Goal: Information Seeking & Learning: Learn about a topic

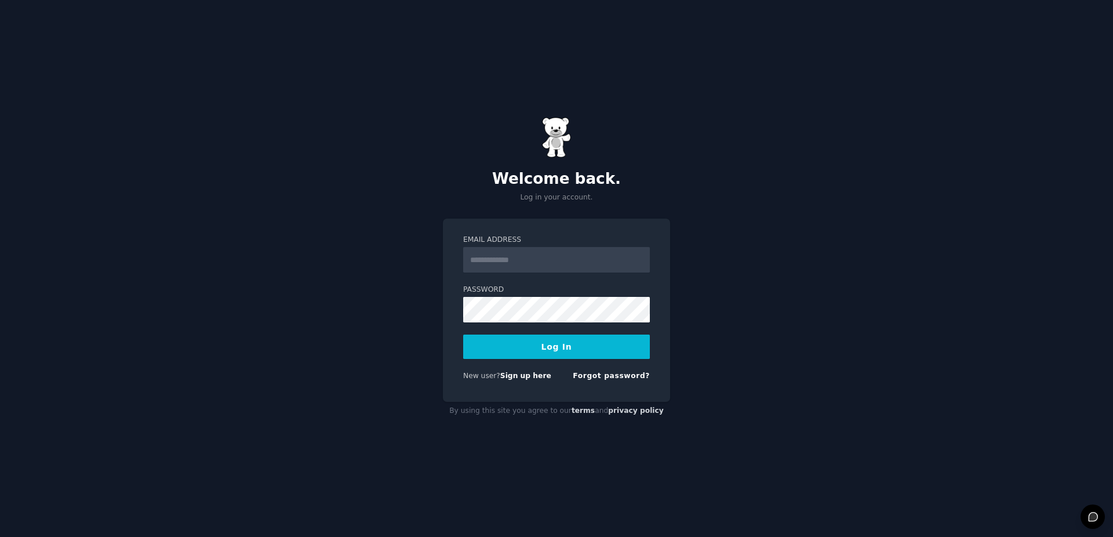
type input "**********"
click at [544, 357] on button "Log In" at bounding box center [556, 346] width 187 height 24
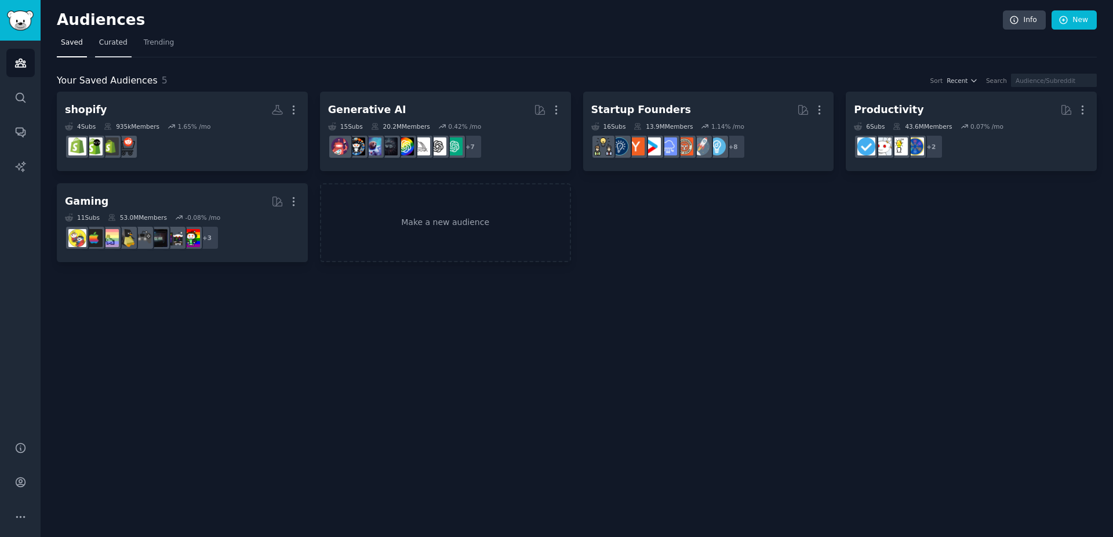
click at [121, 45] on span "Curated" at bounding box center [113, 43] width 28 height 10
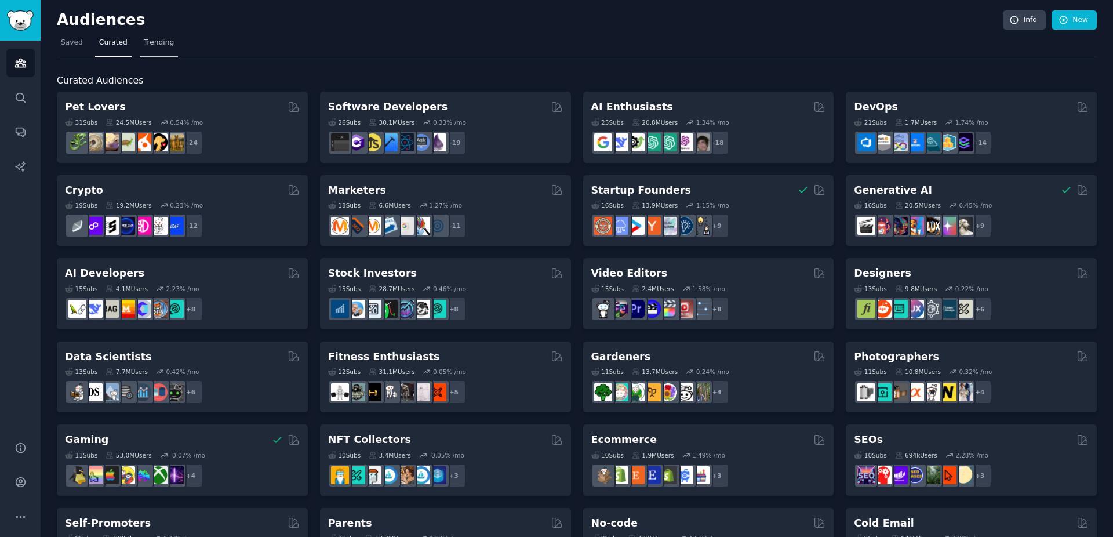
click at [150, 44] on span "Trending" at bounding box center [159, 43] width 30 height 10
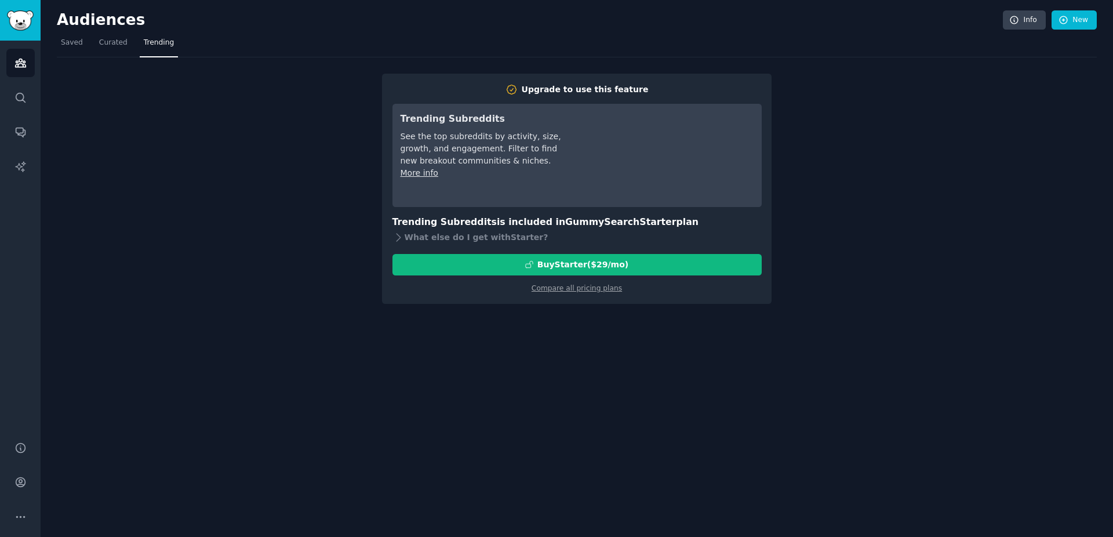
click at [130, 44] on nav "Saved Curated Trending" at bounding box center [577, 46] width 1040 height 24
click at [122, 47] on span "Curated" at bounding box center [113, 43] width 28 height 10
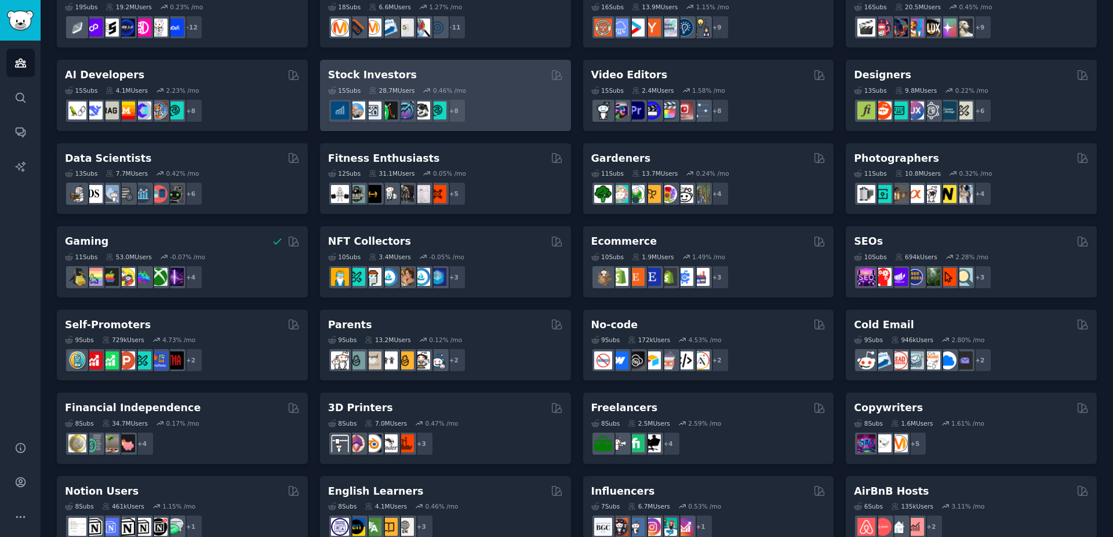
scroll to position [209, 0]
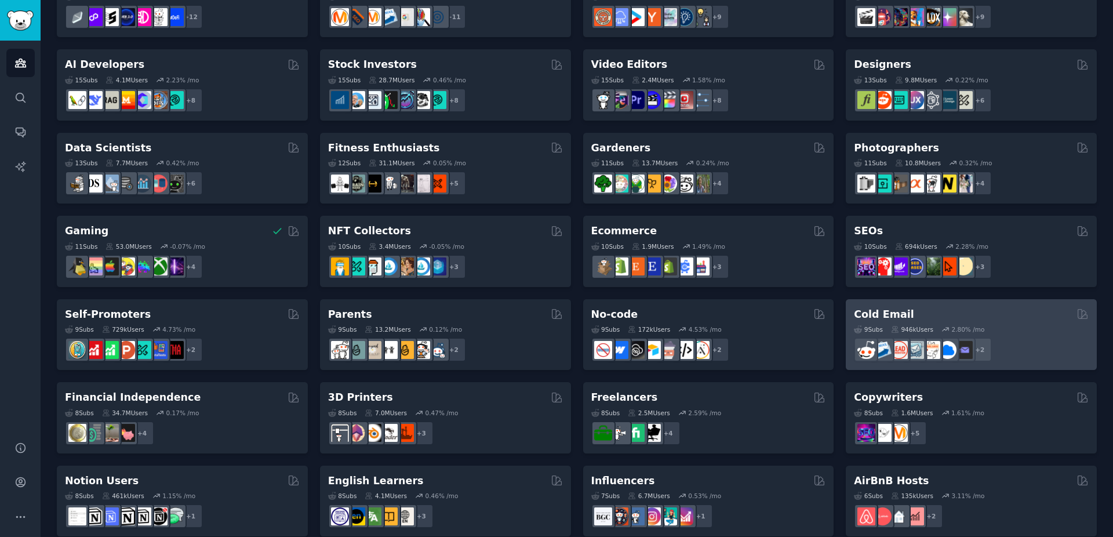
click at [951, 308] on div "Cold Email" at bounding box center [971, 314] width 235 height 14
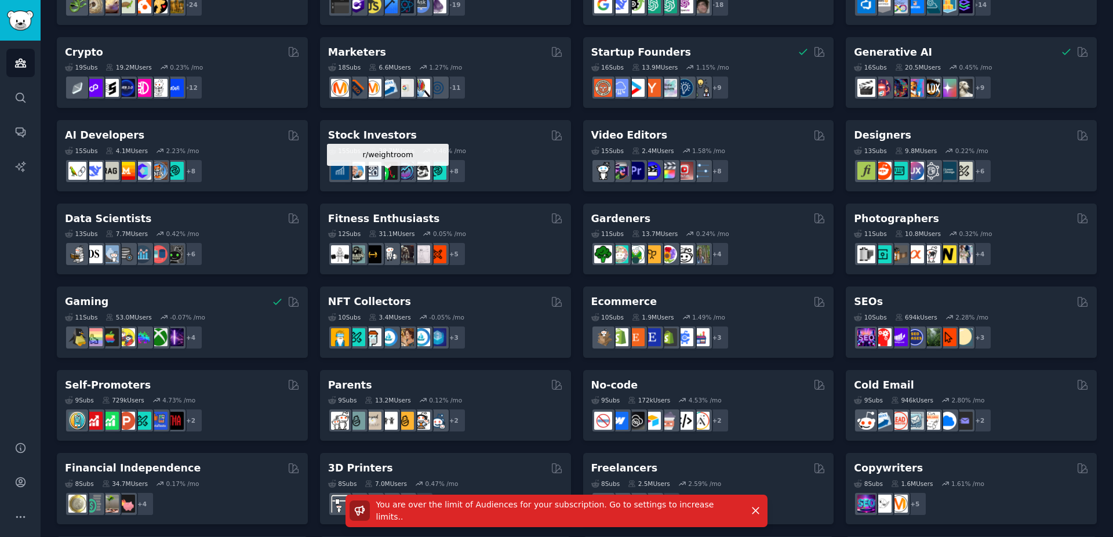
scroll to position [0, 0]
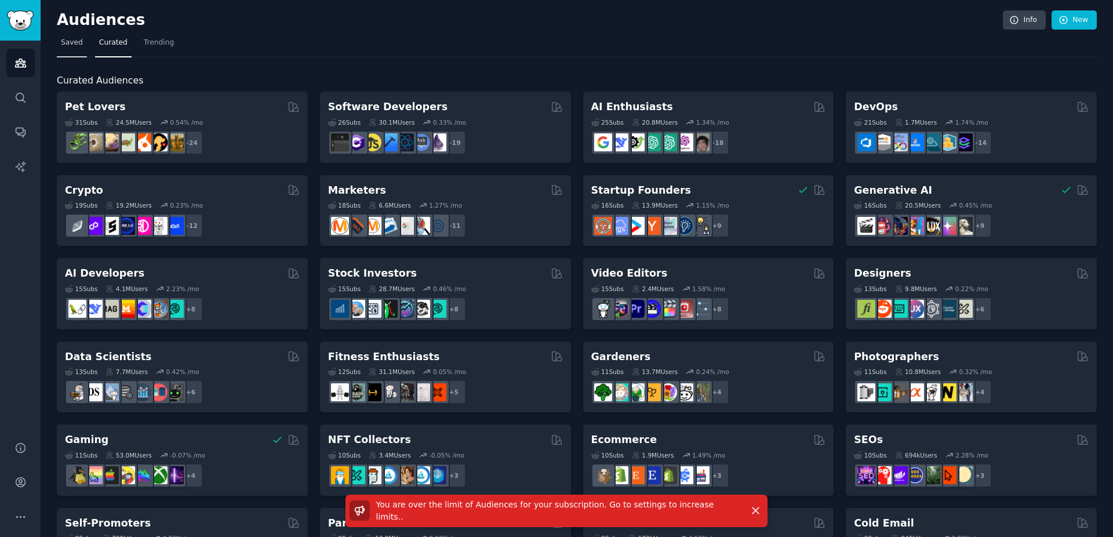
click at [78, 48] on link "Saved" at bounding box center [72, 46] width 30 height 24
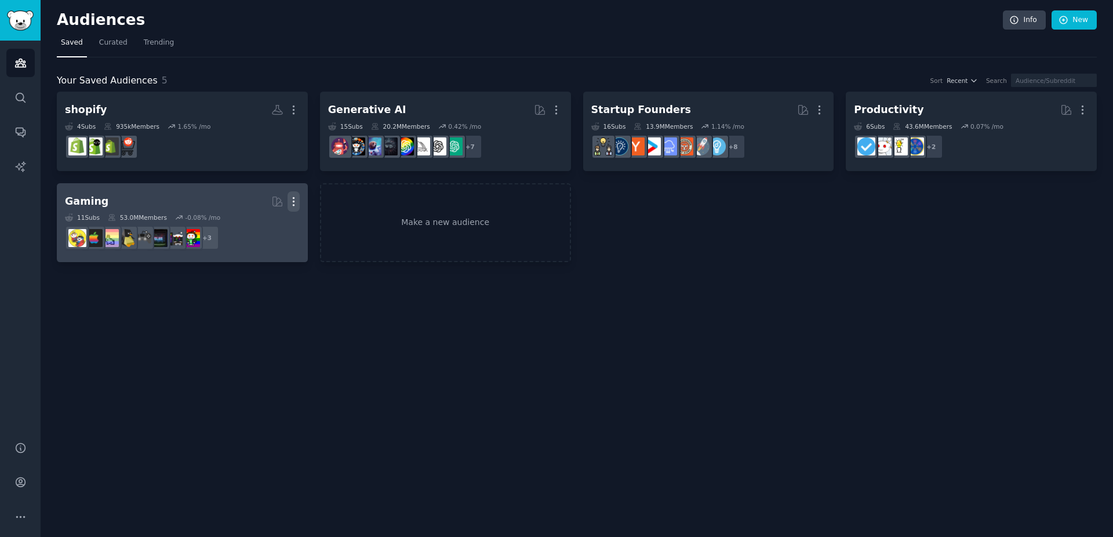
click at [297, 201] on icon "button" at bounding box center [294, 201] width 12 height 12
click at [274, 224] on p "Delete" at bounding box center [262, 226] width 27 height 12
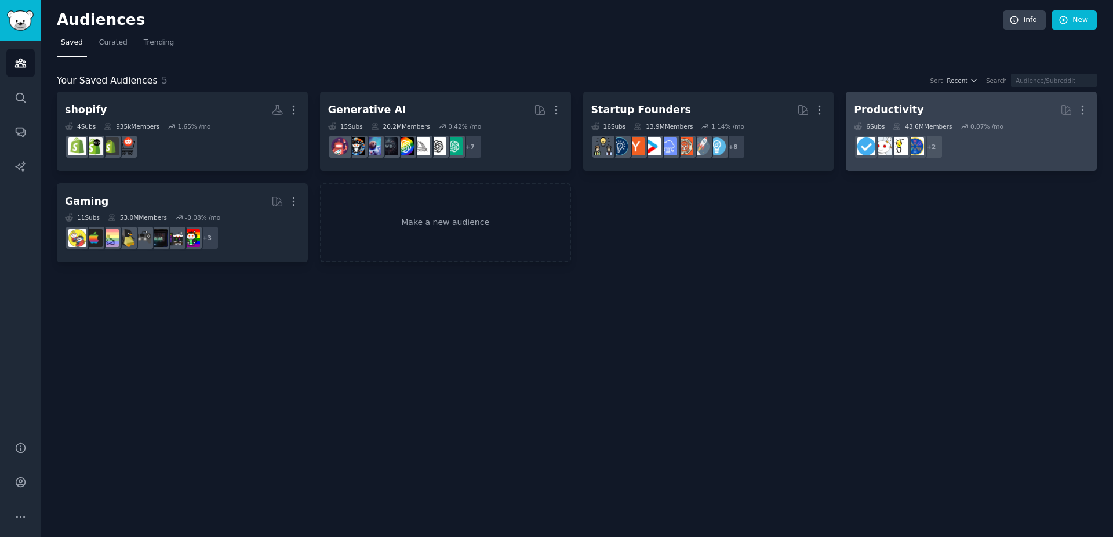
click at [889, 108] on div "Productivity" at bounding box center [889, 110] width 70 height 14
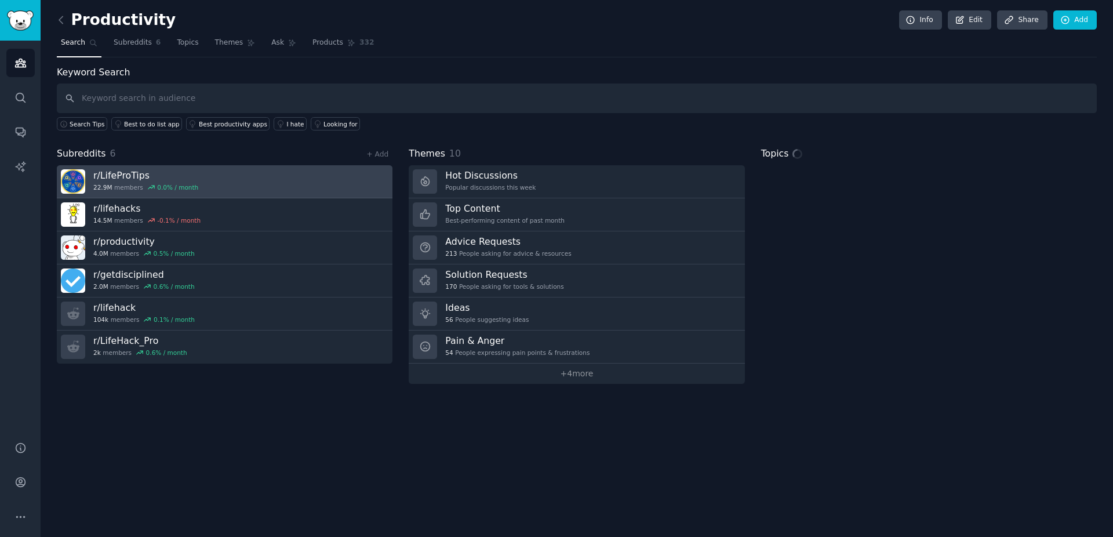
click at [135, 174] on h3 "r/ LifeProTips" at bounding box center [145, 175] width 105 height 12
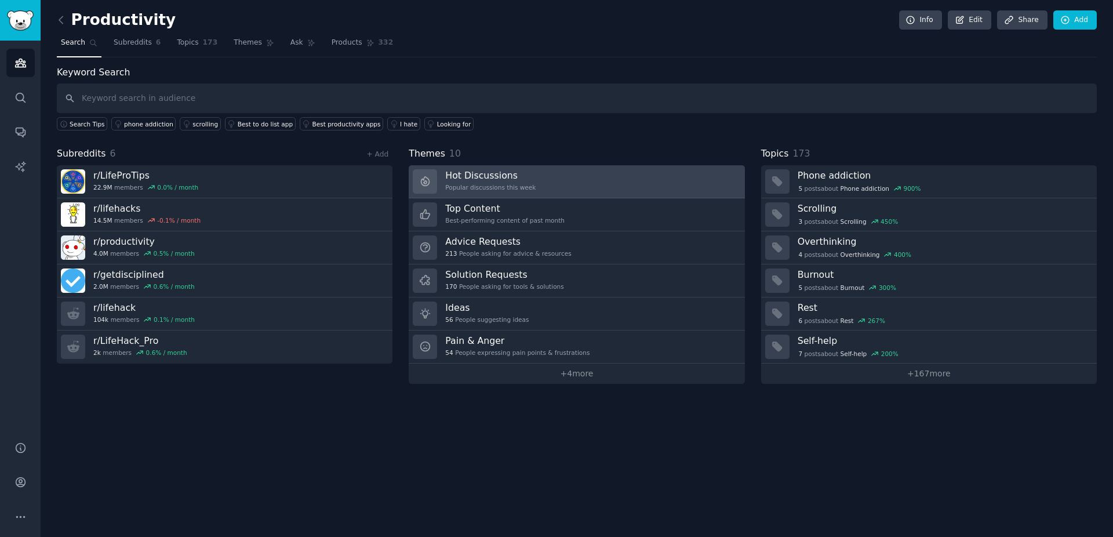
click at [478, 181] on h3 "Hot Discussions" at bounding box center [490, 175] width 90 height 12
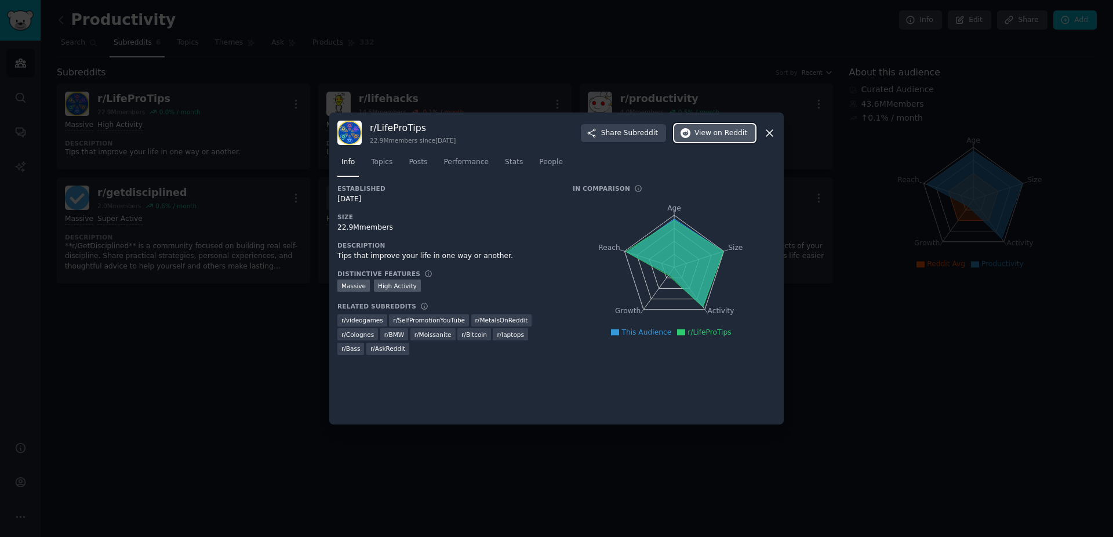
click at [705, 133] on span "View on Reddit" at bounding box center [720, 133] width 53 height 10
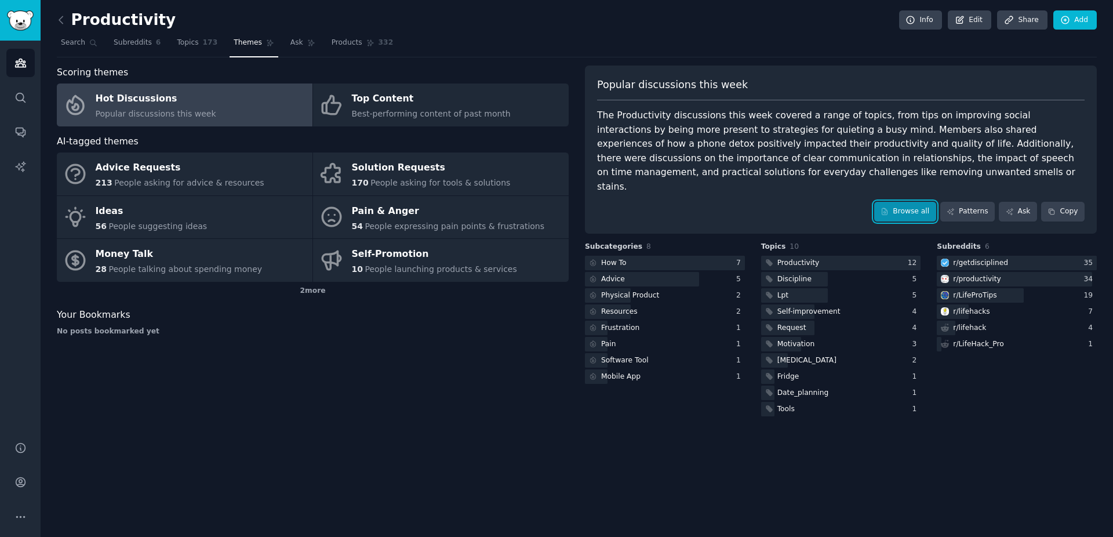
click at [926, 204] on link "Browse all" at bounding box center [905, 212] width 62 height 20
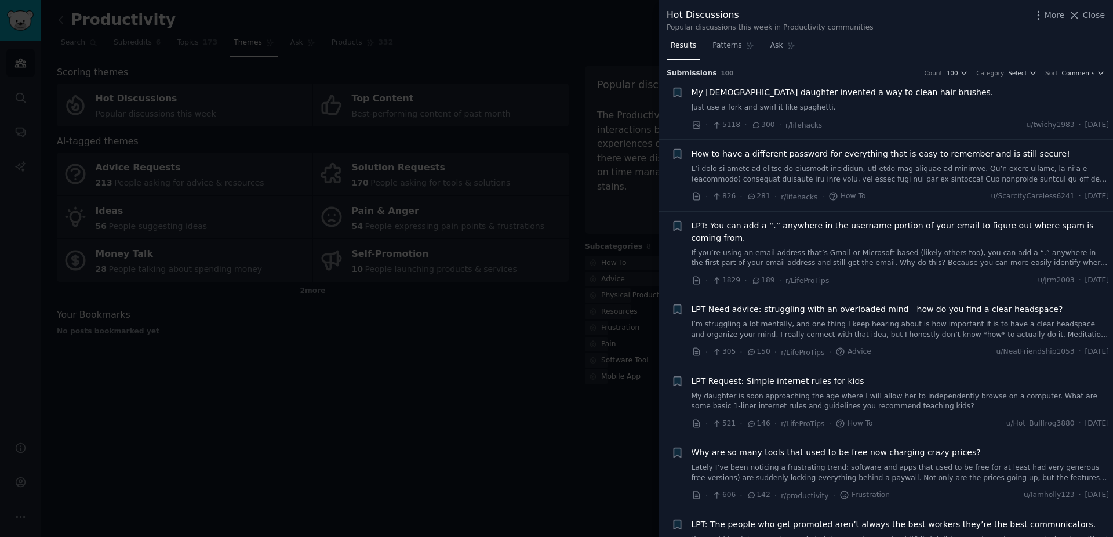
click at [857, 97] on span "My 13yo daughter invented a way to clean hair brushes." at bounding box center [843, 92] width 302 height 12
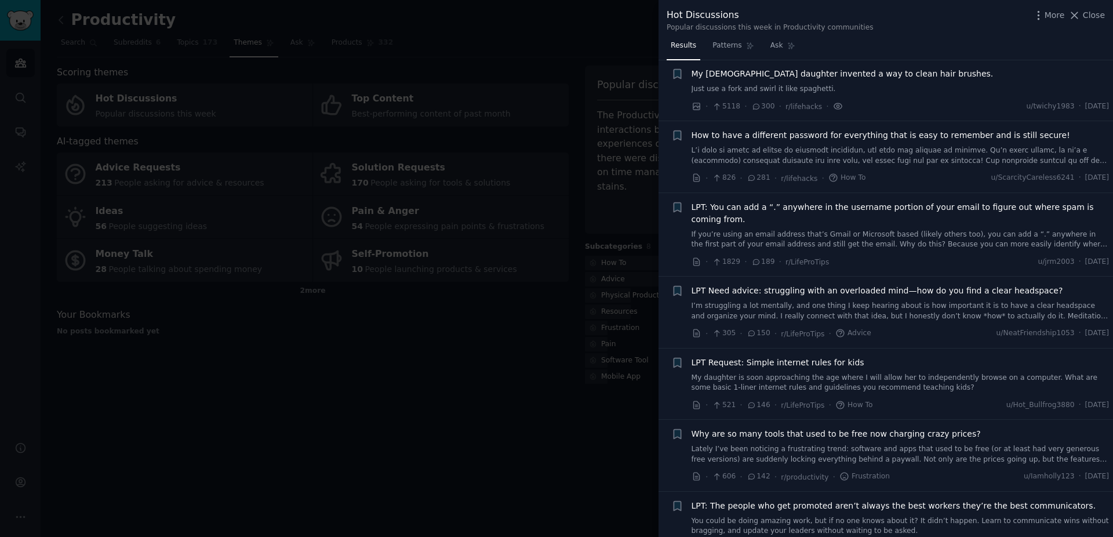
click at [842, 109] on icon at bounding box center [838, 106] width 8 height 6
click at [843, 106] on icon at bounding box center [838, 106] width 10 height 12
drag, startPoint x: 870, startPoint y: 79, endPoint x: 846, endPoint y: 87, distance: 24.6
click at [846, 87] on div "My 13yo daughter invented a way to clean hair brushes. Just use a fork and swir…" at bounding box center [901, 81] width 418 height 27
click at [783, 90] on link "Just use a fork and swirl it like spaghetti." at bounding box center [901, 89] width 418 height 10
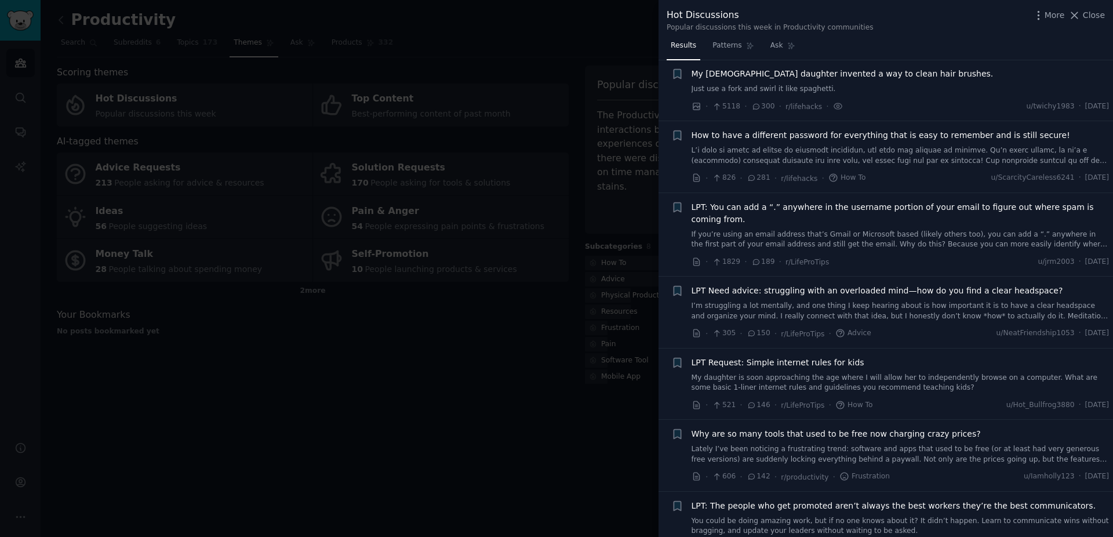
scroll to position [88, 0]
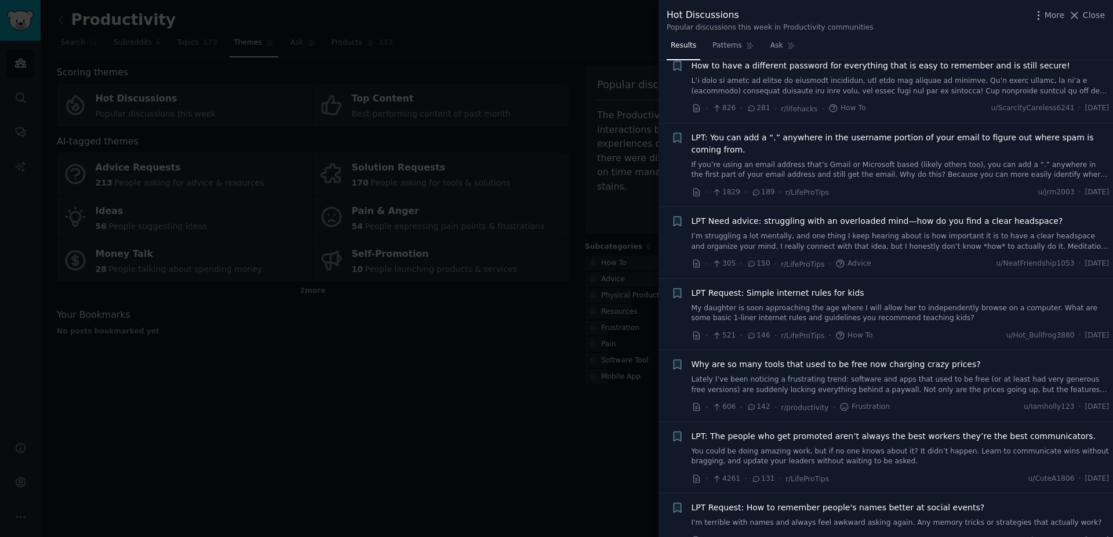
click at [816, 143] on span "LPT: You can add a “.” anywhere in the username portion of your email to figure…" at bounding box center [901, 144] width 418 height 24
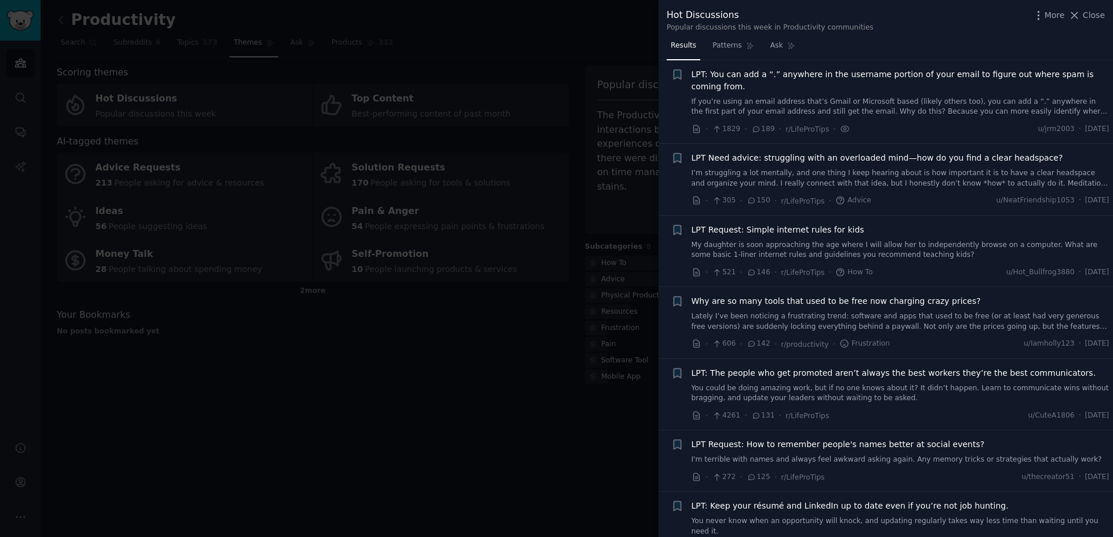
click at [642, 174] on div at bounding box center [556, 268] width 1113 height 537
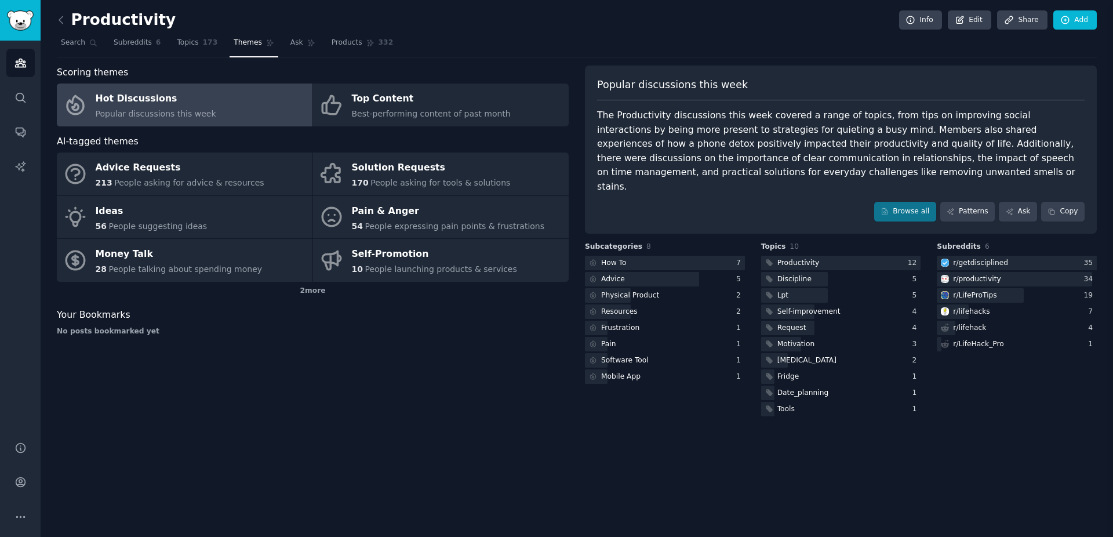
click at [191, 113] on span "Popular discussions this week" at bounding box center [156, 113] width 121 height 9
click at [184, 43] on span "Topics" at bounding box center [187, 43] width 21 height 10
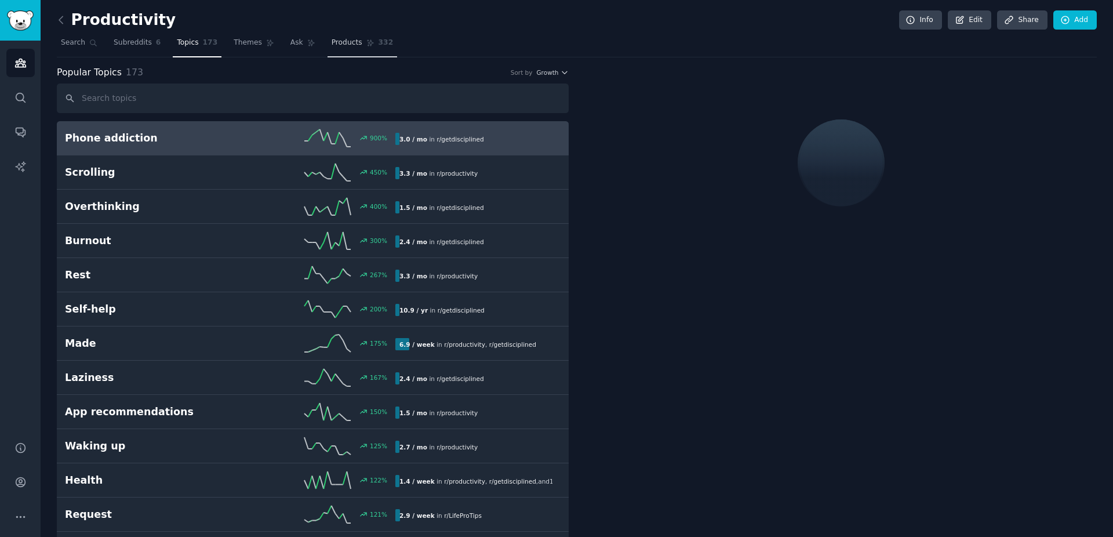
click at [336, 43] on span "Products" at bounding box center [347, 43] width 31 height 10
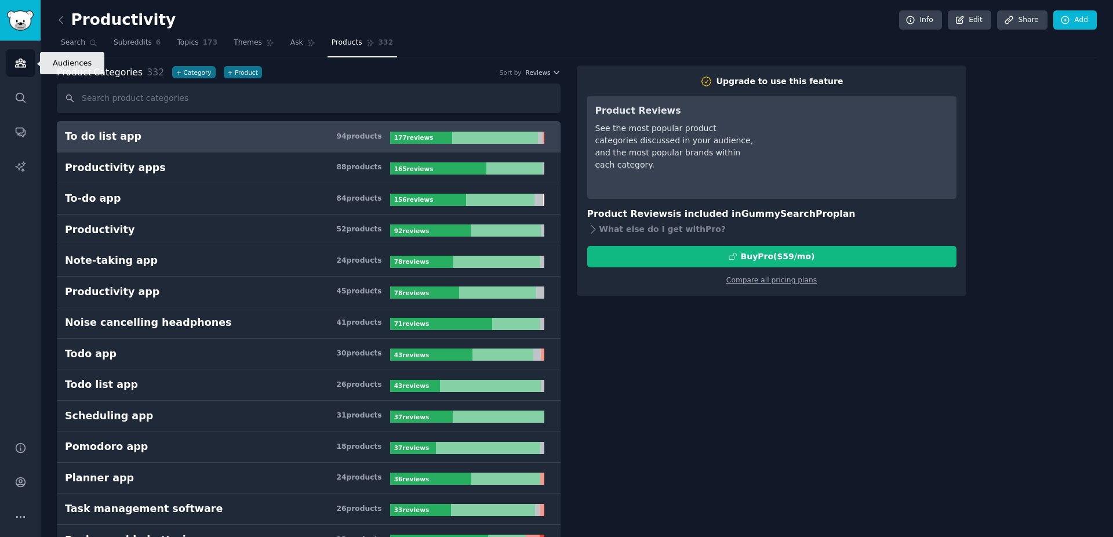
click at [24, 71] on link "Audiences" at bounding box center [20, 63] width 28 height 28
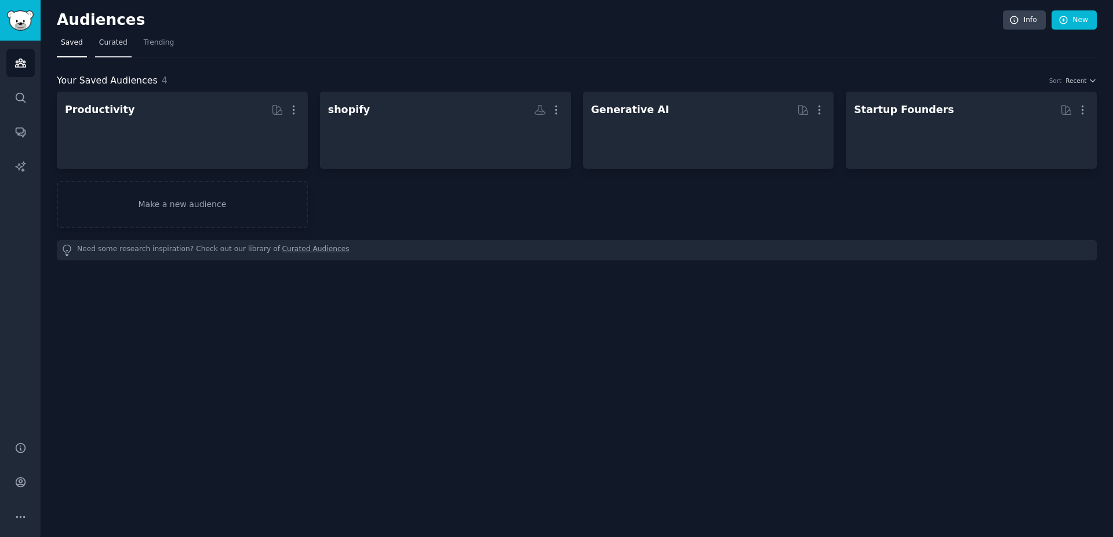
click at [100, 40] on span "Curated" at bounding box center [113, 43] width 28 height 10
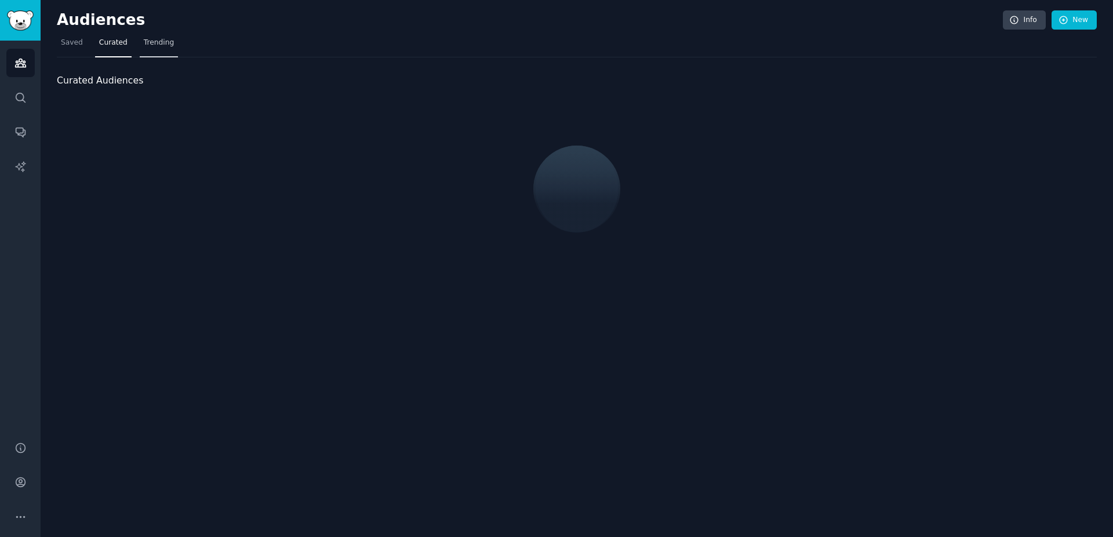
click at [146, 41] on span "Trending" at bounding box center [159, 43] width 30 height 10
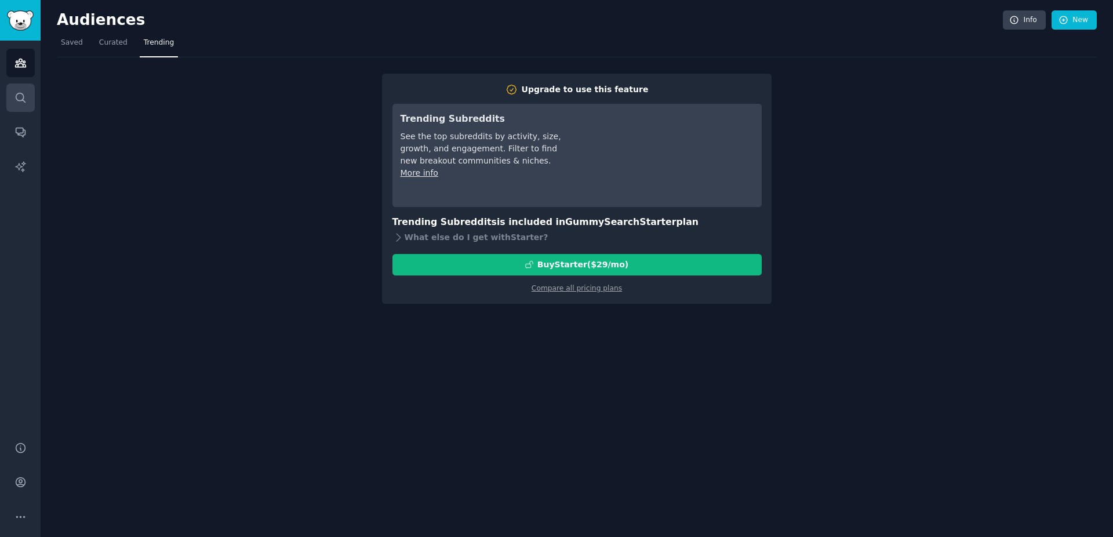
click at [27, 79] on div "Audiences Search Conversations AI Reports" at bounding box center [20, 234] width 41 height 387
click at [24, 89] on link "Search" at bounding box center [20, 97] width 28 height 28
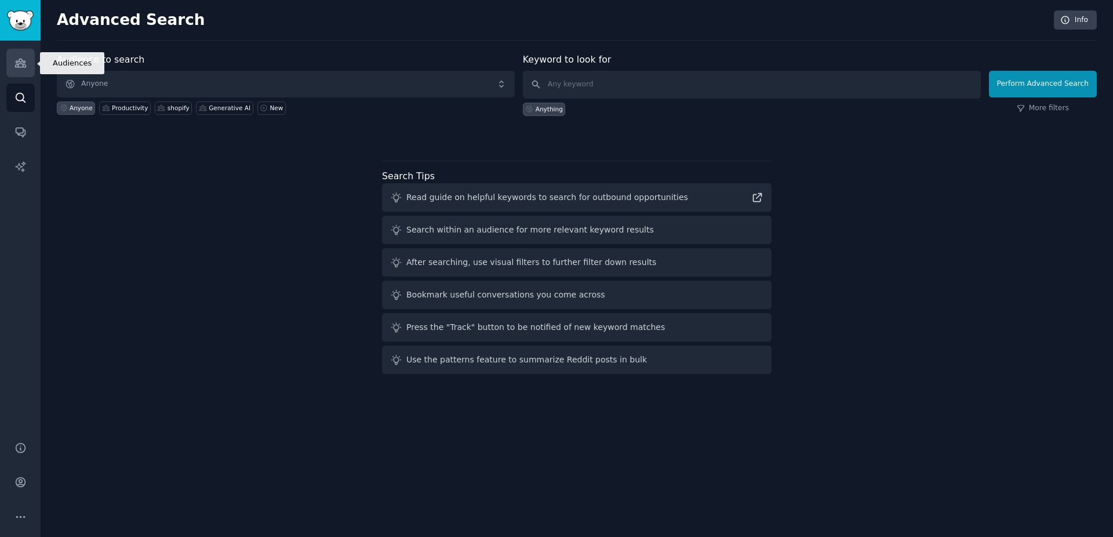
click at [31, 69] on link "Audiences" at bounding box center [20, 63] width 28 height 28
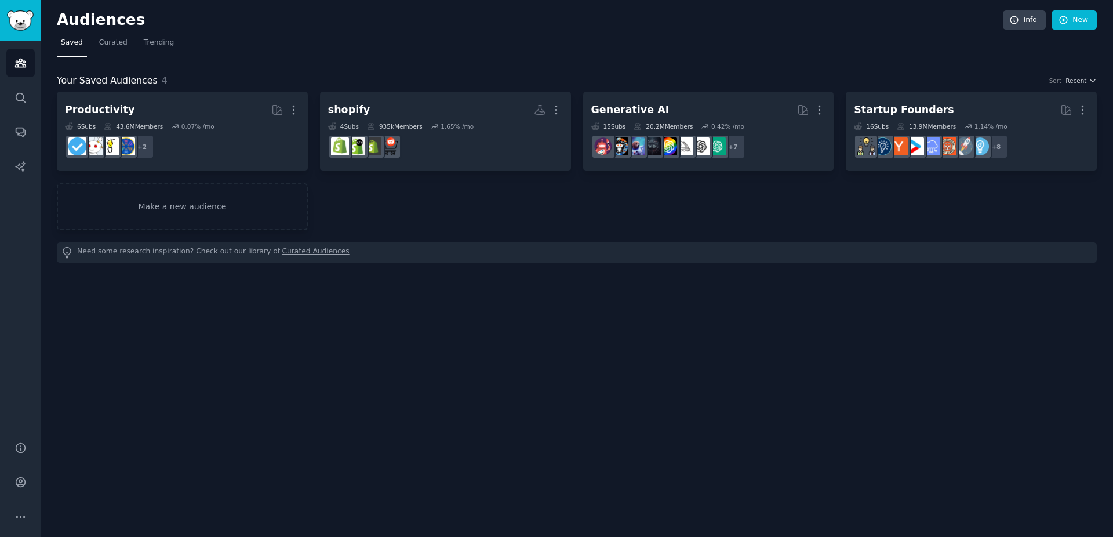
click at [78, 43] on span "Saved" at bounding box center [72, 43] width 22 height 10
click at [134, 196] on link "Make a new audience" at bounding box center [182, 206] width 251 height 47
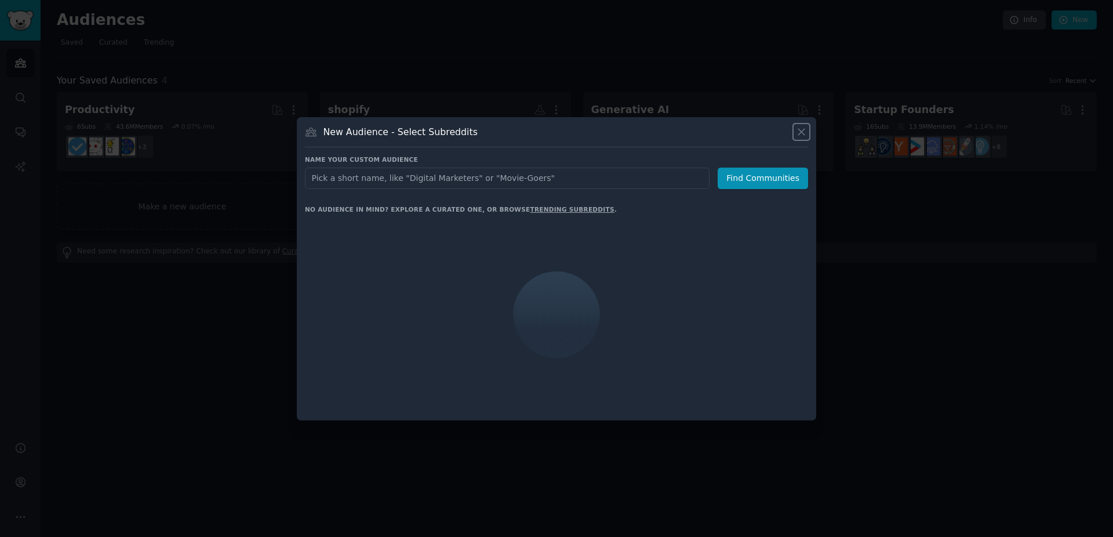
click at [798, 130] on icon at bounding box center [801, 132] width 12 height 12
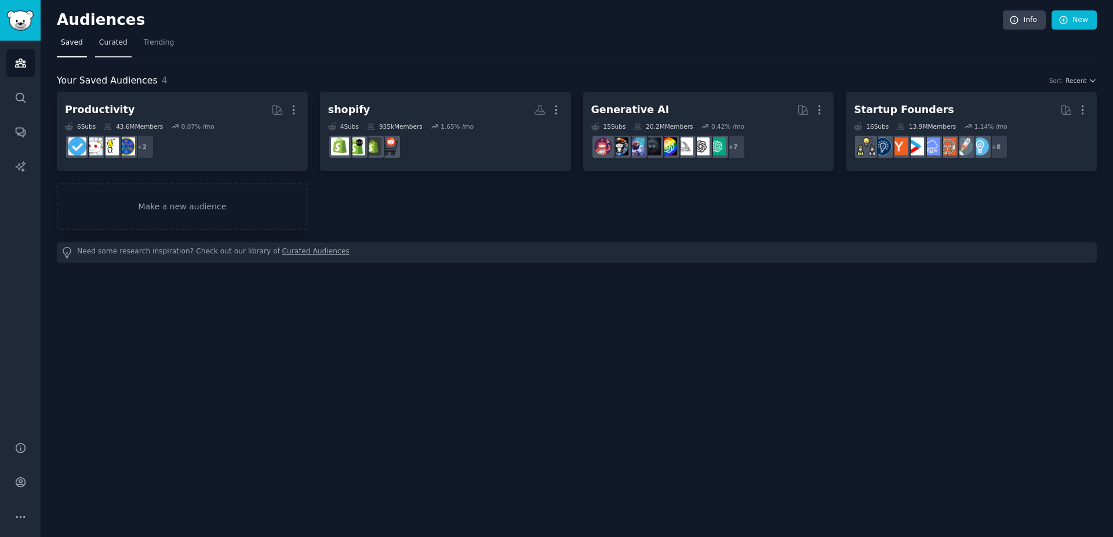
click at [119, 41] on span "Curated" at bounding box center [113, 43] width 28 height 10
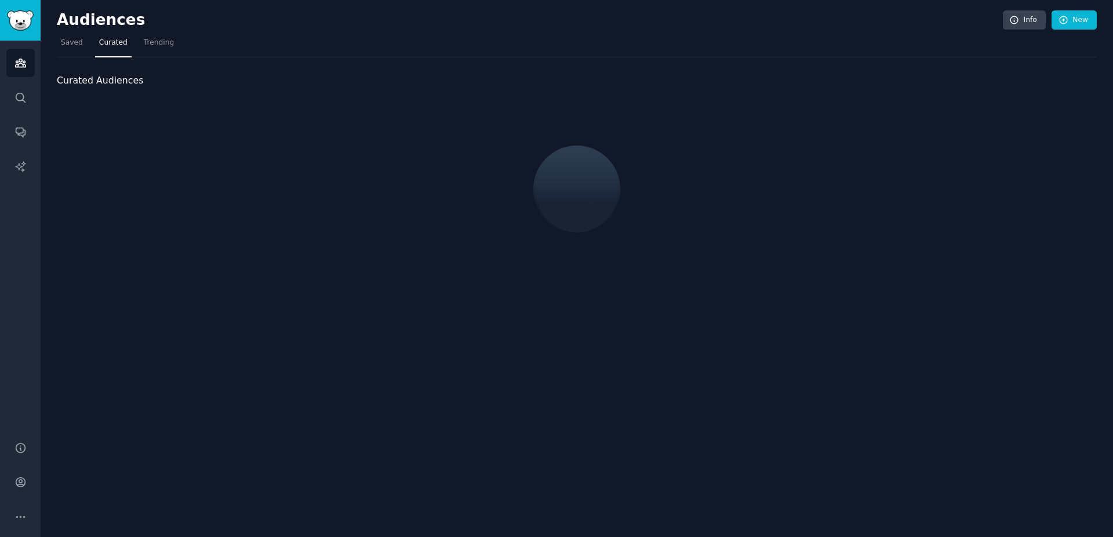
click at [84, 78] on span "Curated Audiences" at bounding box center [100, 81] width 86 height 14
click at [107, 72] on div "Curated Audiences" at bounding box center [577, 172] width 1040 height 230
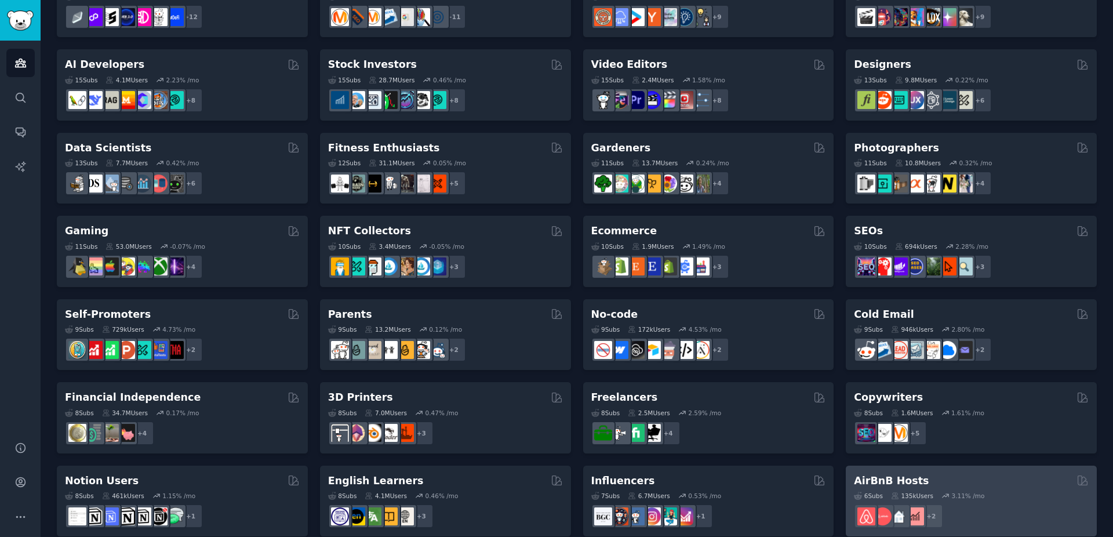
scroll to position [391, 0]
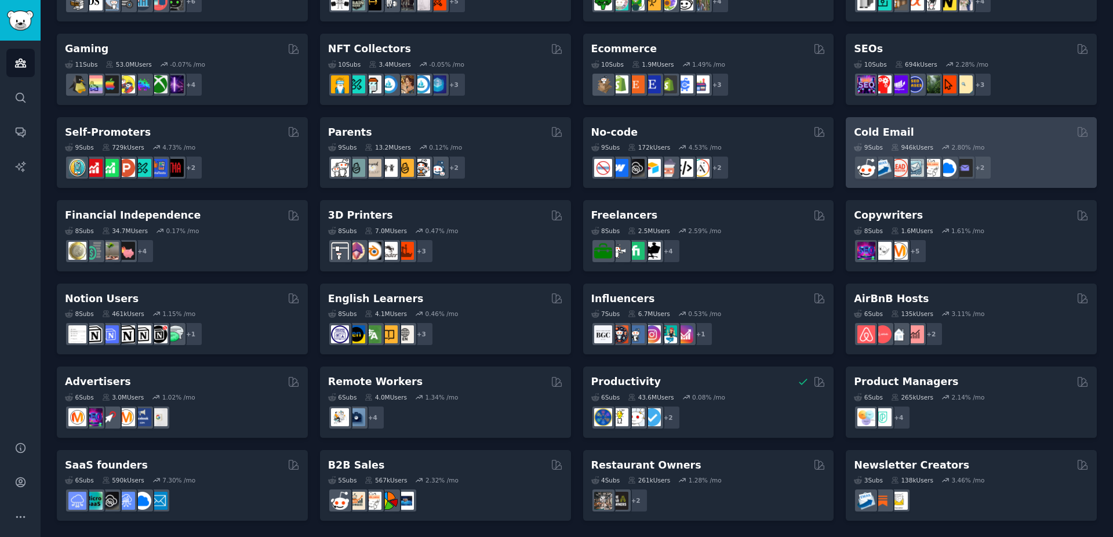
click at [976, 129] on div "Cold Email" at bounding box center [971, 132] width 235 height 14
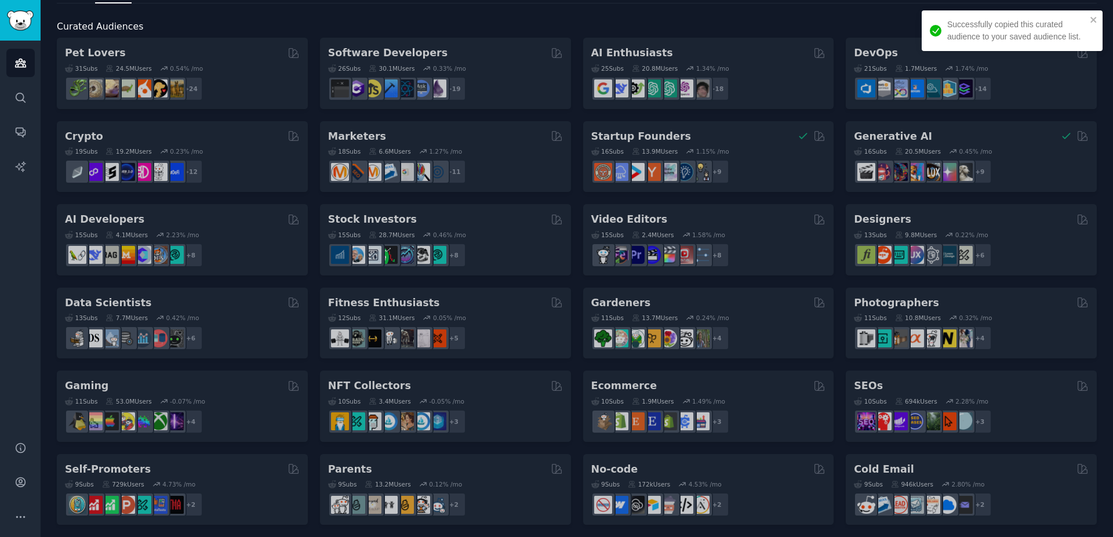
scroll to position [0, 0]
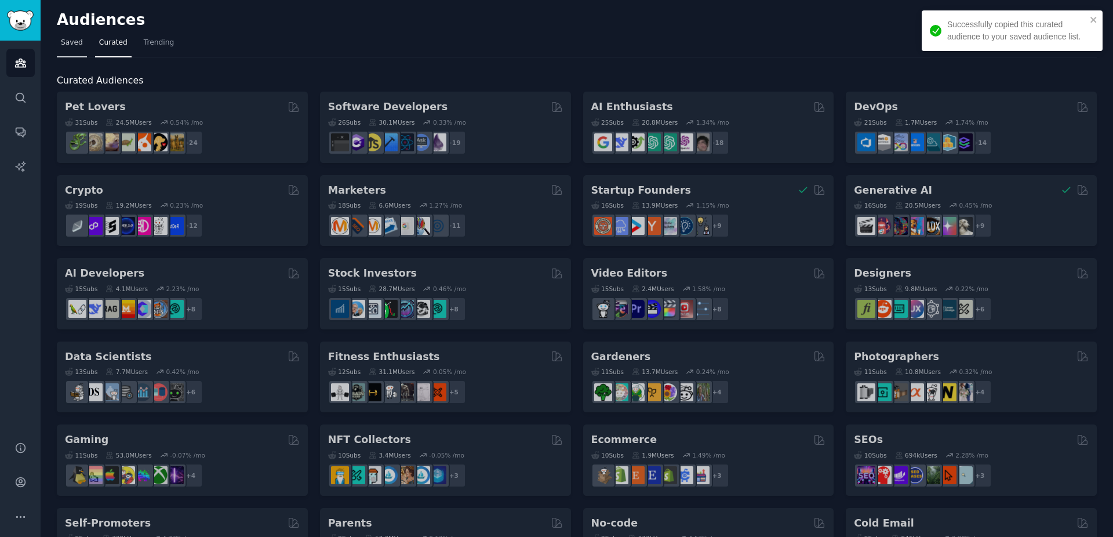
click at [69, 42] on span "Saved" at bounding box center [72, 43] width 22 height 10
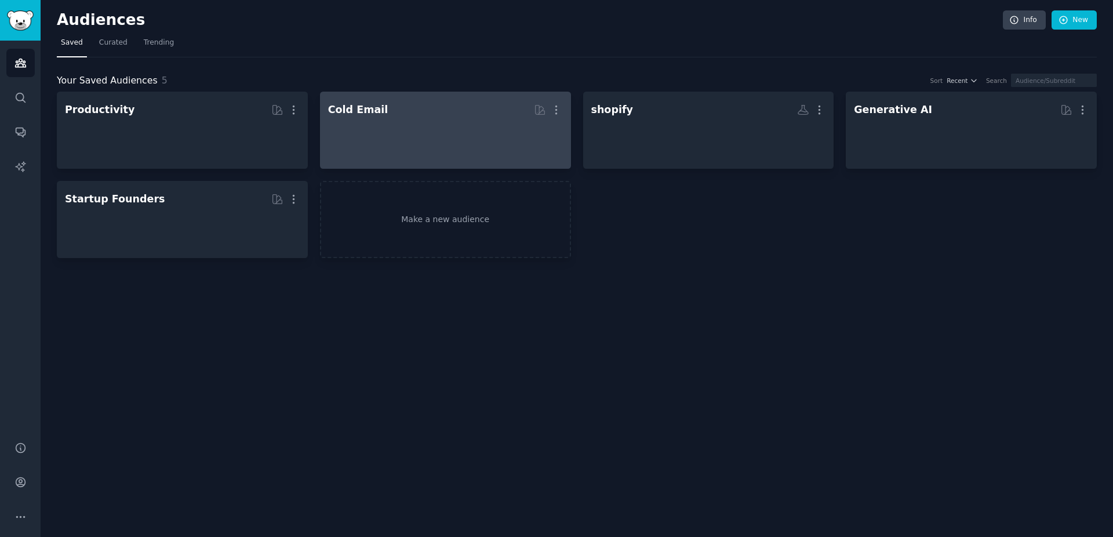
click at [397, 146] on div at bounding box center [445, 140] width 235 height 41
